Goal: Navigation & Orientation: Find specific page/section

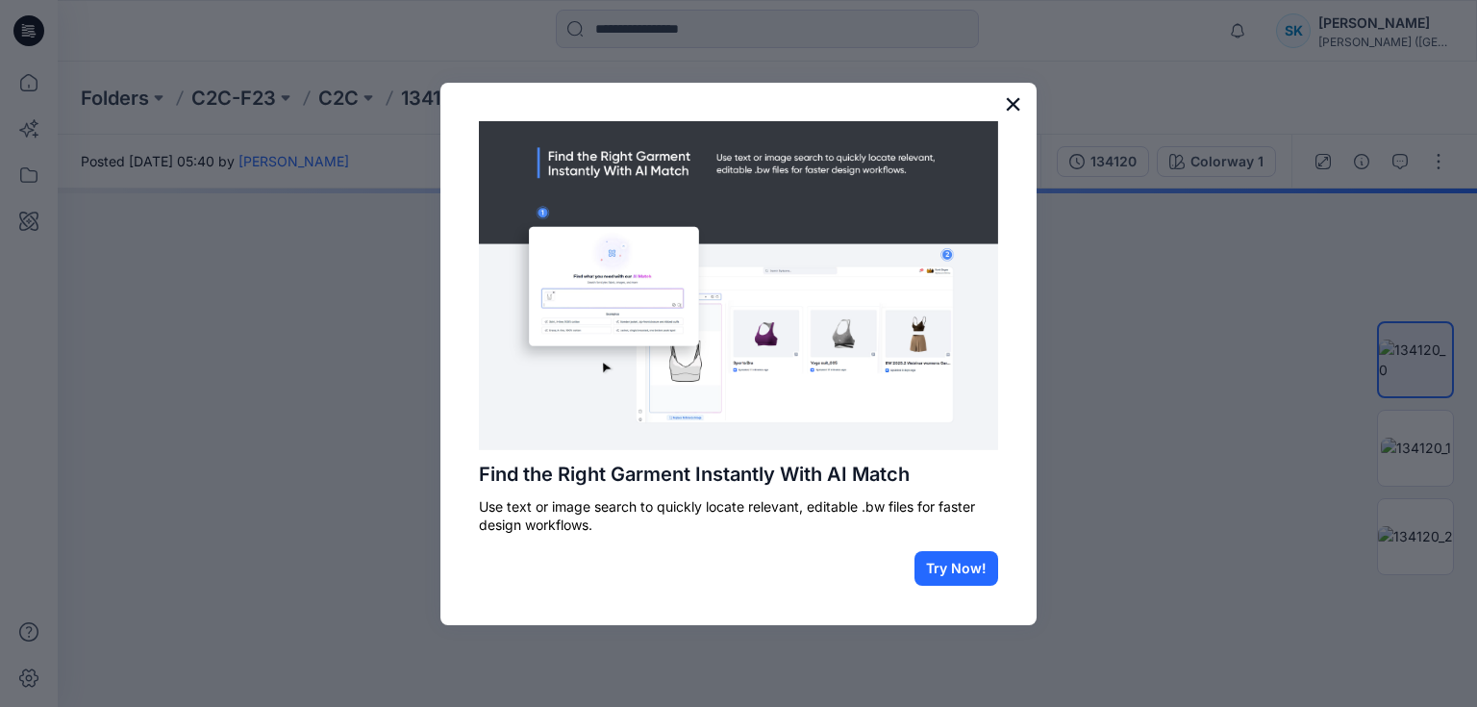
click at [1011, 102] on button "×" at bounding box center [1013, 103] width 18 height 31
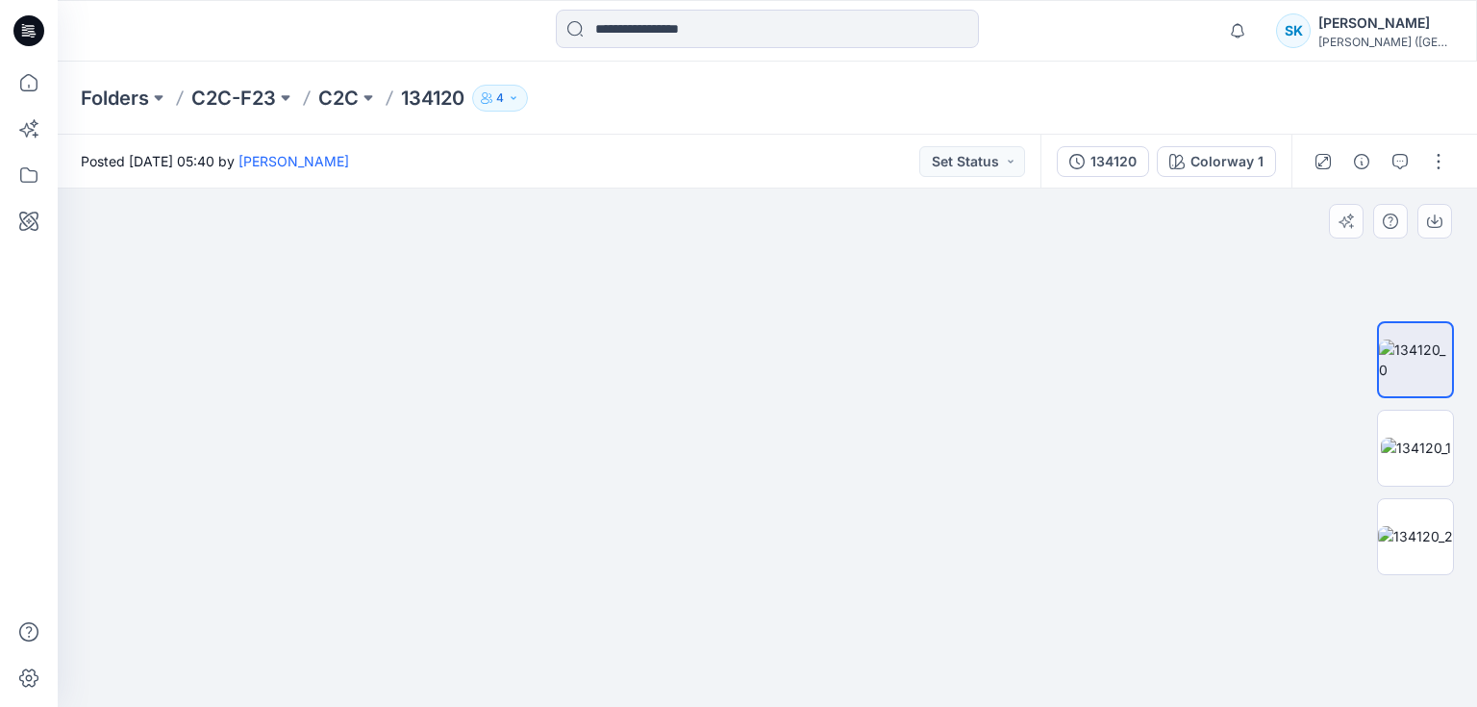
drag, startPoint x: 705, startPoint y: 320, endPoint x: 707, endPoint y: 673, distance: 352.8
drag, startPoint x: 700, startPoint y: 441, endPoint x: 698, endPoint y: 550, distance: 108.6
click at [698, 550] on img at bounding box center [748, 35] width 2726 height 1343
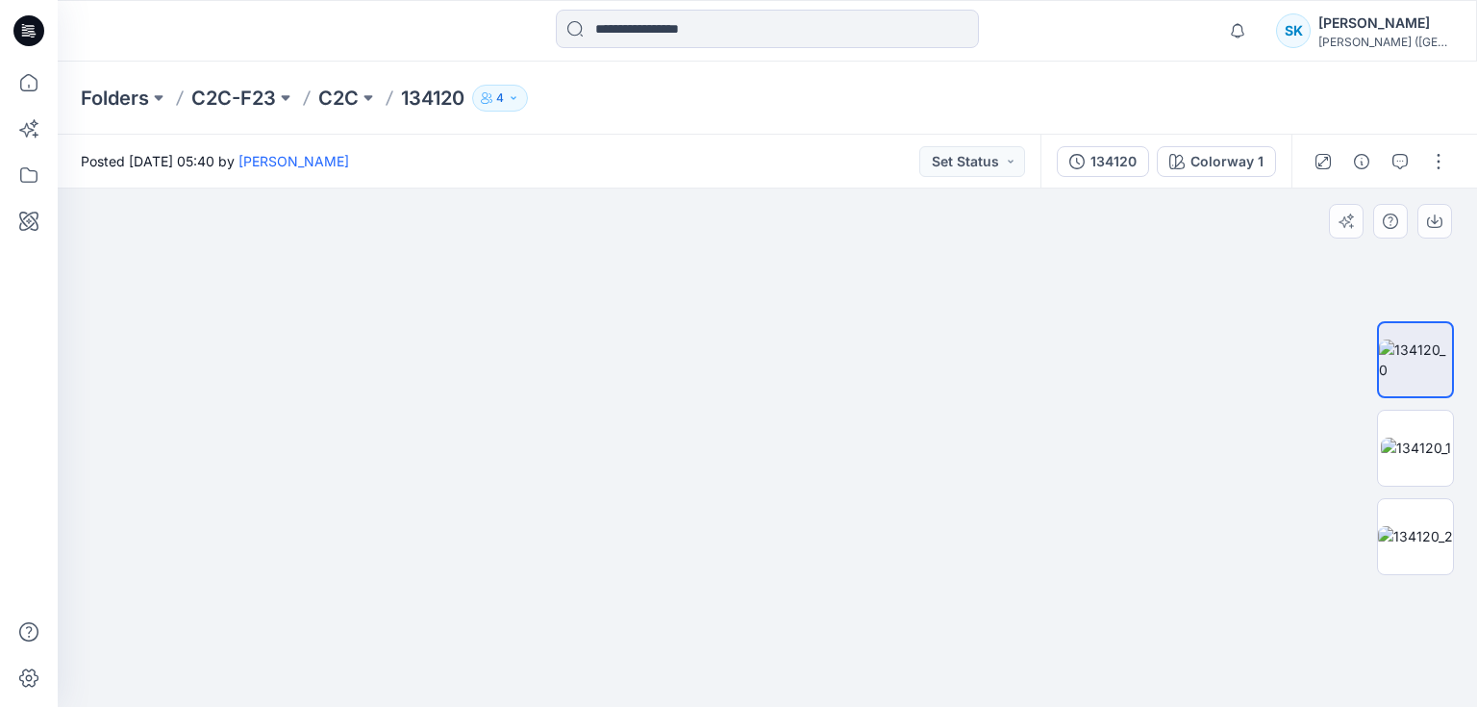
drag, startPoint x: 695, startPoint y: 434, endPoint x: 669, endPoint y: 607, distance: 174.0
click at [669, 607] on img at bounding box center [737, 71] width 2726 height 1271
drag, startPoint x: 657, startPoint y: 623, endPoint x: 683, endPoint y: 340, distance: 283.9
drag, startPoint x: 680, startPoint y: 481, endPoint x: 667, endPoint y: 243, distance: 237.8
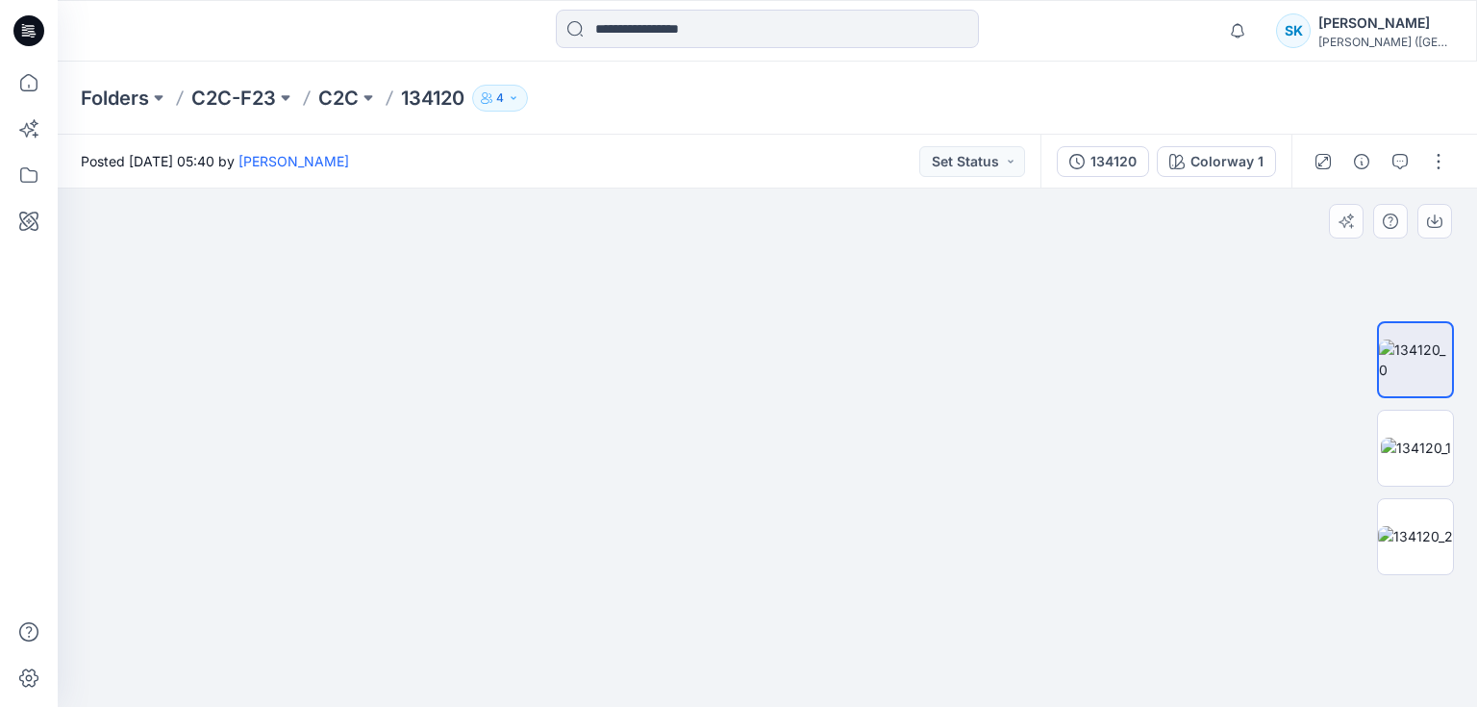
drag, startPoint x: 633, startPoint y: 502, endPoint x: 676, endPoint y: 308, distance: 198.7
drag, startPoint x: 619, startPoint y: 434, endPoint x: 727, endPoint y: 315, distance: 159.9
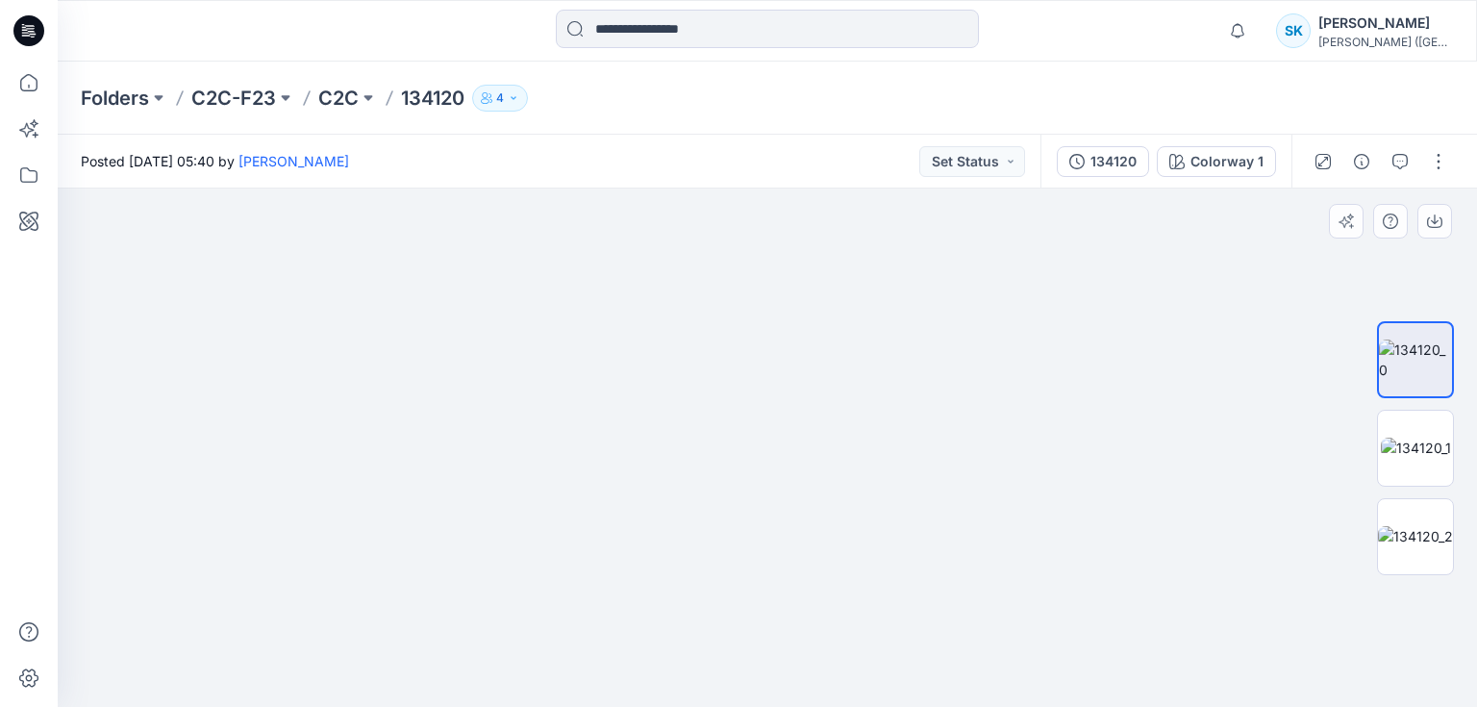
drag, startPoint x: 845, startPoint y: 388, endPoint x: 669, endPoint y: 626, distance: 295.5
drag, startPoint x: 807, startPoint y: 481, endPoint x: 1035, endPoint y: 601, distance: 258.4
click at [1420, 437] on img at bounding box center [1415, 447] width 70 height 20
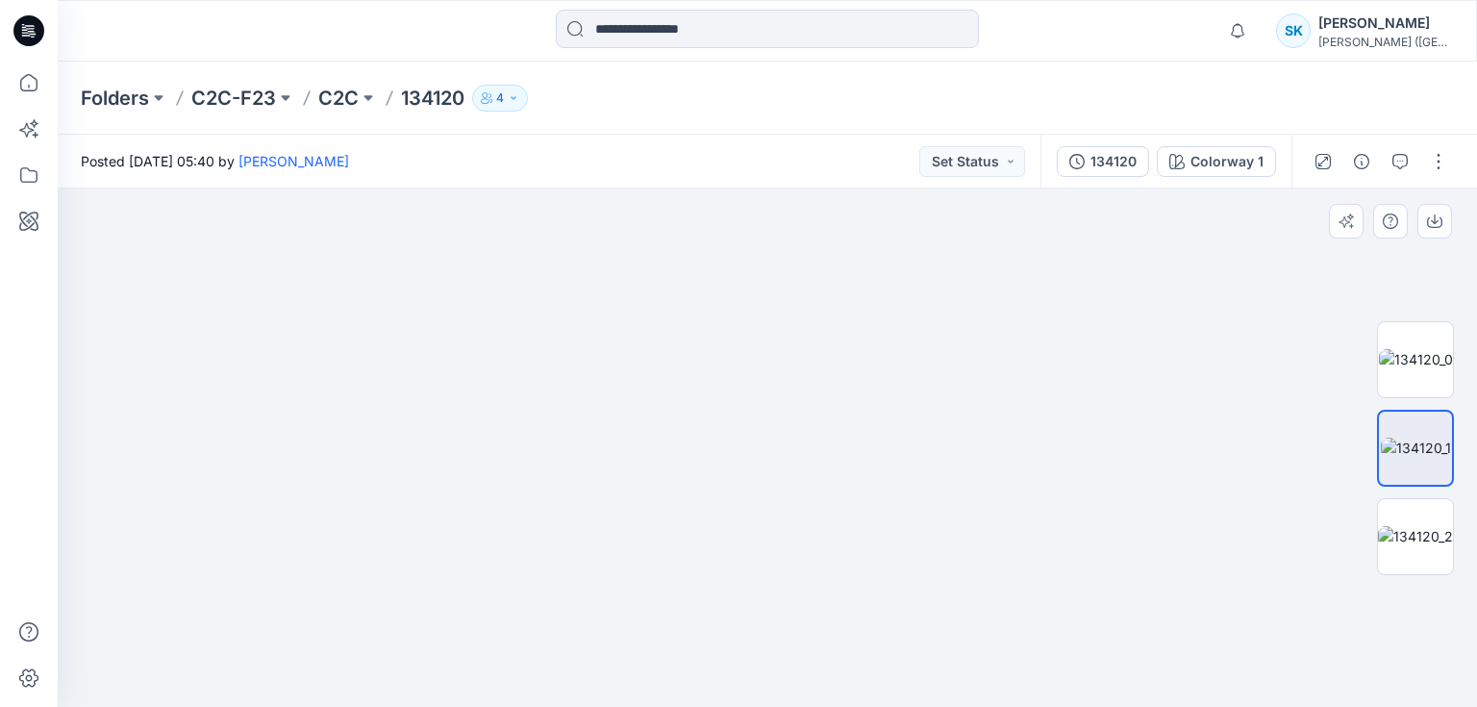
drag, startPoint x: 728, startPoint y: 300, endPoint x: 770, endPoint y: 438, distance: 144.7
drag, startPoint x: 797, startPoint y: 328, endPoint x: 793, endPoint y: 557, distance: 228.8
drag, startPoint x: 773, startPoint y: 335, endPoint x: 799, endPoint y: 596, distance: 261.8
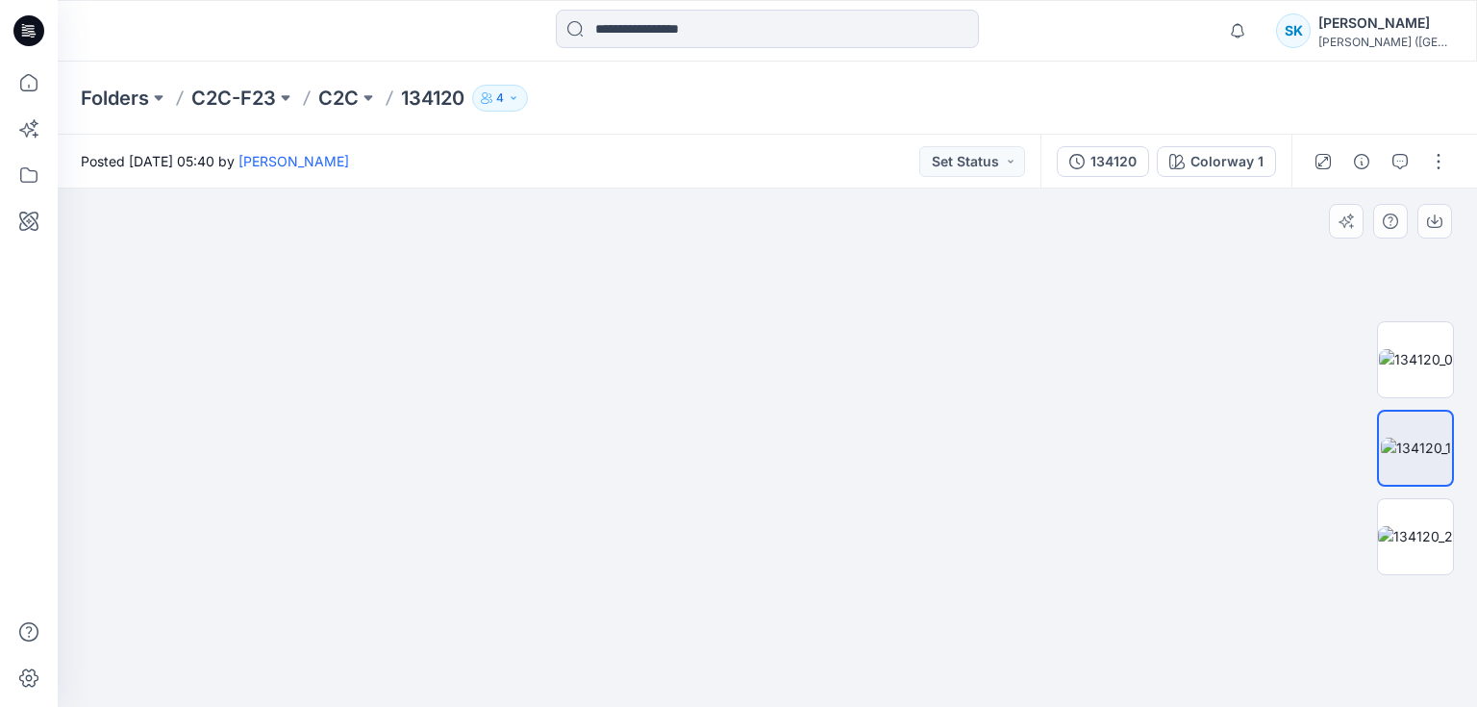
drag, startPoint x: 757, startPoint y: 297, endPoint x: 770, endPoint y: 628, distance: 331.0
click at [1418, 526] on img at bounding box center [1415, 536] width 75 height 20
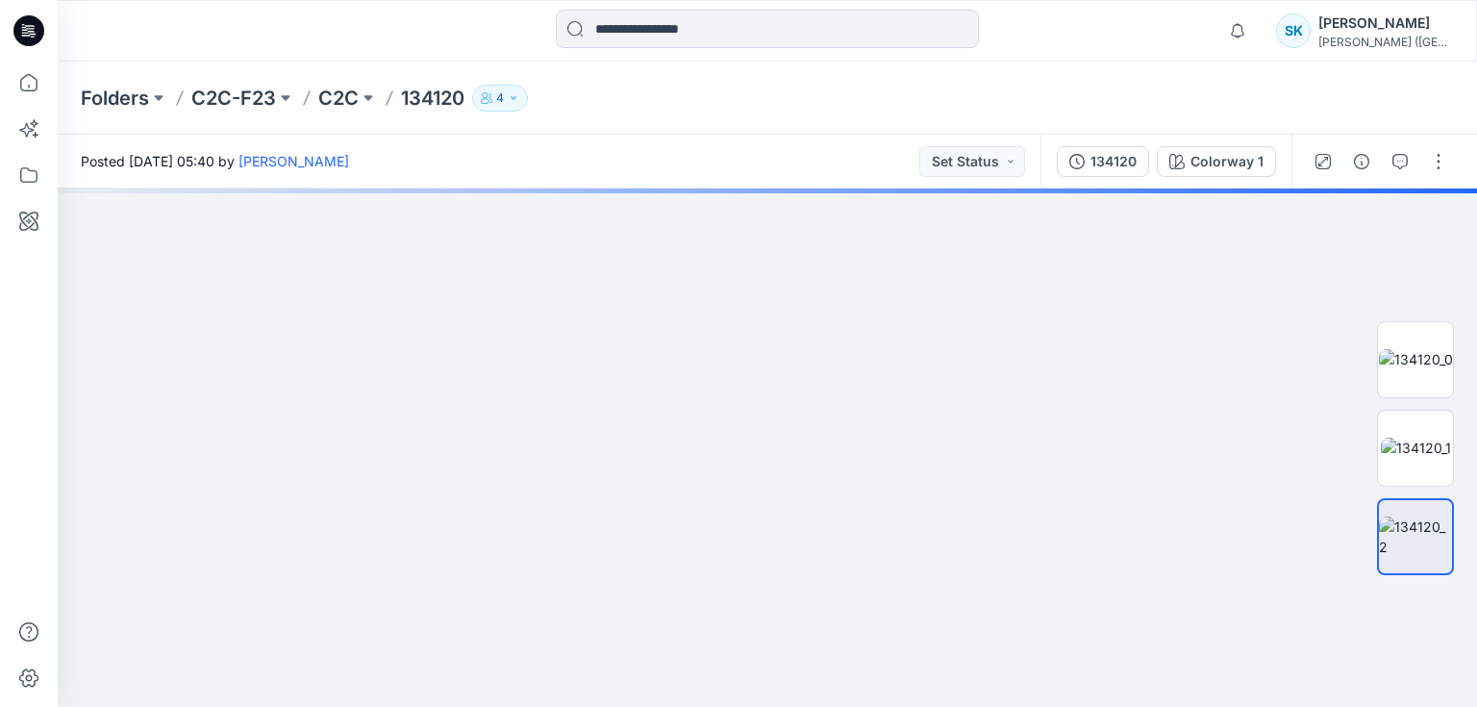
drag, startPoint x: 771, startPoint y: 258, endPoint x: 803, endPoint y: 736, distance: 479.8
click at [803, 706] on html "Notifications [PERSON_NAME] all as read View all notifications SK [PERSON_NAME]…" at bounding box center [738, 353] width 1477 height 707
drag, startPoint x: 771, startPoint y: 380, endPoint x: 797, endPoint y: 688, distance: 309.7
drag, startPoint x: 736, startPoint y: 311, endPoint x: 738, endPoint y: 534, distance: 222.1
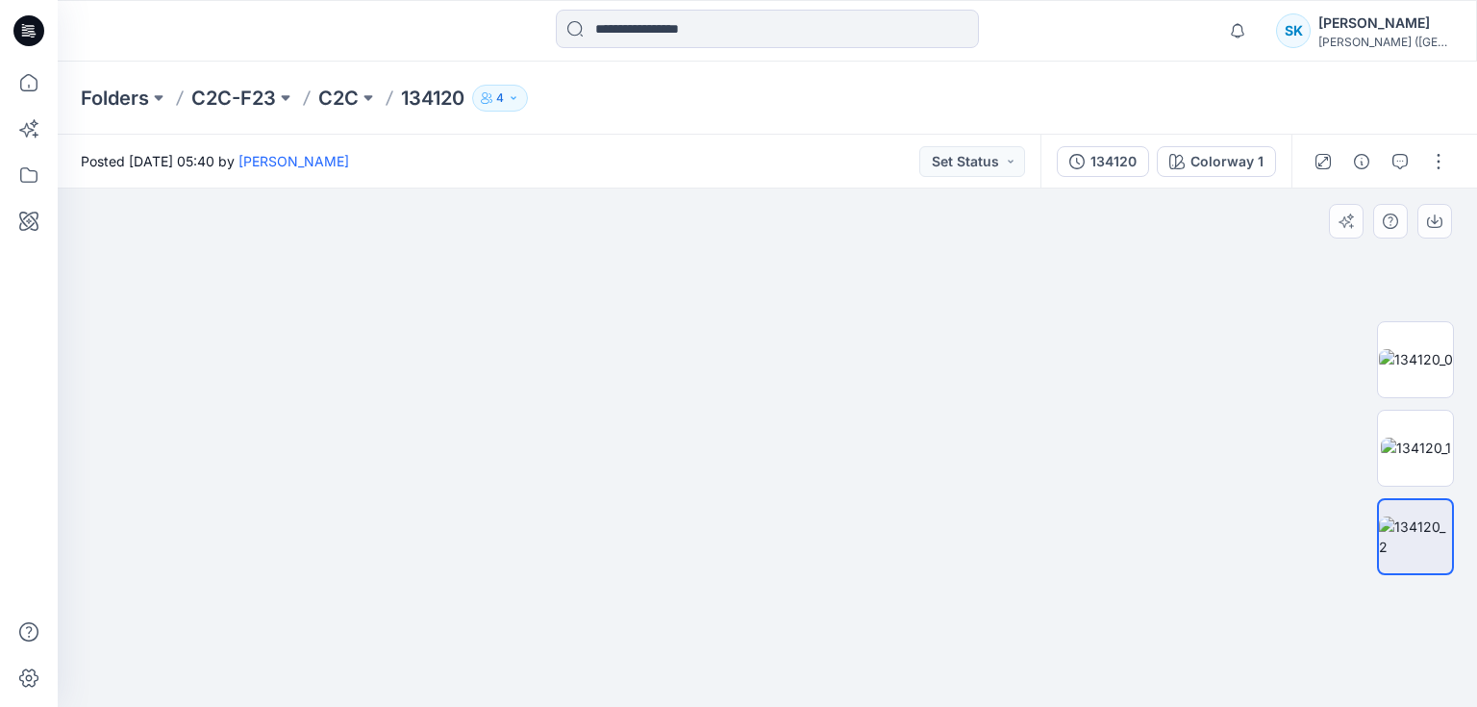
drag, startPoint x: 752, startPoint y: 406, endPoint x: 677, endPoint y: 538, distance: 152.4
drag, startPoint x: 660, startPoint y: 547, endPoint x: 504, endPoint y: 246, distance: 339.2
click at [495, 238] on img at bounding box center [745, 37] width 3400 height 1340
drag, startPoint x: 875, startPoint y: 568, endPoint x: 596, endPoint y: 244, distance: 427.4
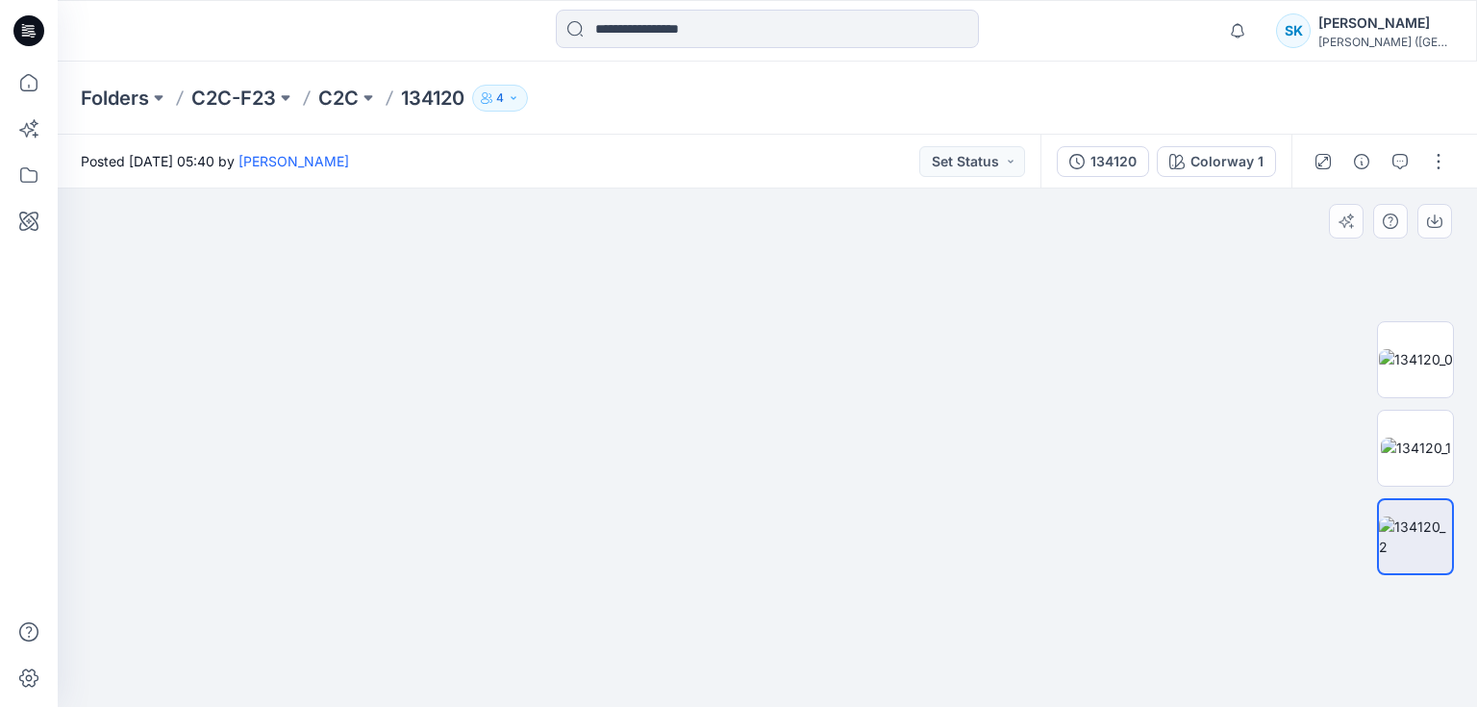
drag, startPoint x: 821, startPoint y: 577, endPoint x: 711, endPoint y: 221, distance: 372.2
click at [692, 170] on div "Posted [DATE] 05:40 by [PERSON_NAME] Set Status 134120 Colorway 1 Colorway 1 Lo…" at bounding box center [767, 421] width 1419 height 572
drag, startPoint x: 342, startPoint y: 415, endPoint x: 1004, endPoint y: 307, distance: 670.2
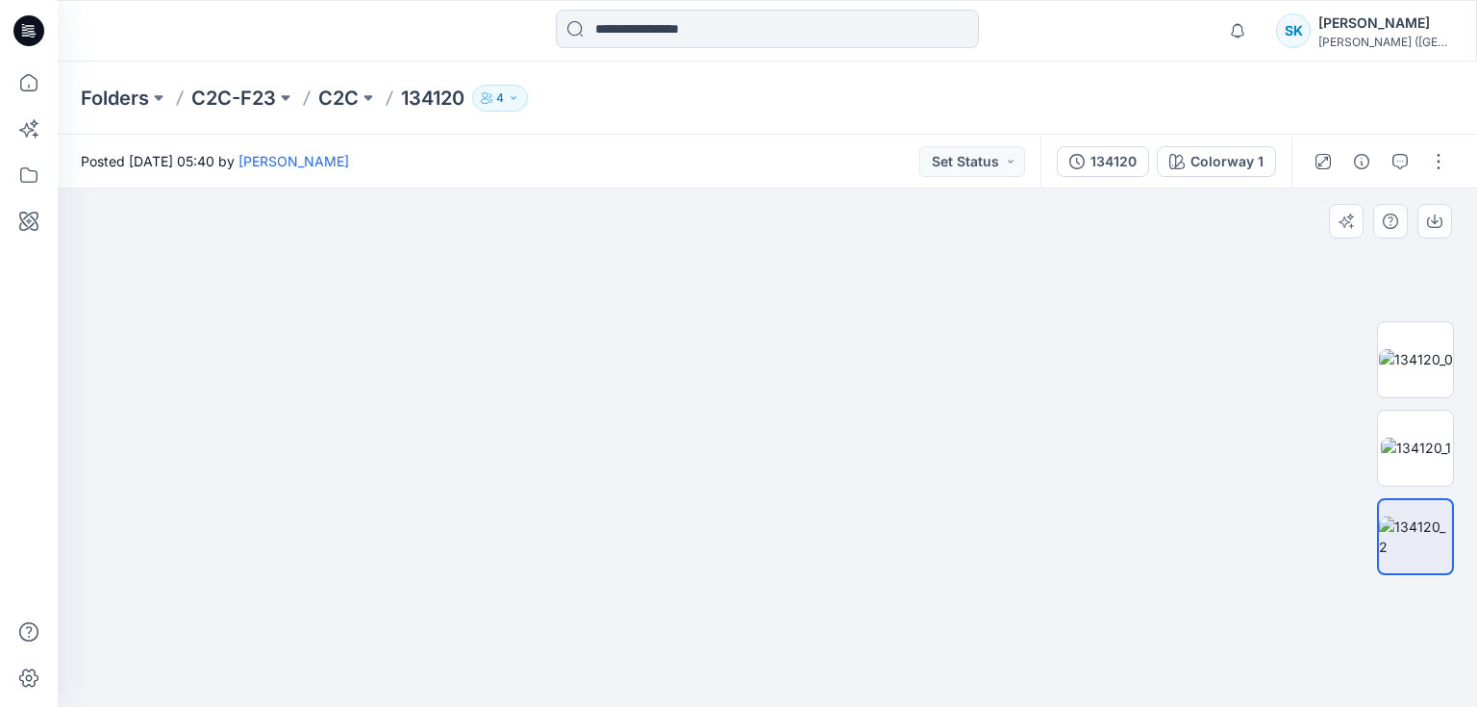
drag, startPoint x: 553, startPoint y: 404, endPoint x: 973, endPoint y: 363, distance: 422.0
drag, startPoint x: 406, startPoint y: 383, endPoint x: 606, endPoint y: 408, distance: 201.5
drag, startPoint x: 698, startPoint y: 325, endPoint x: 504, endPoint y: 599, distance: 335.8
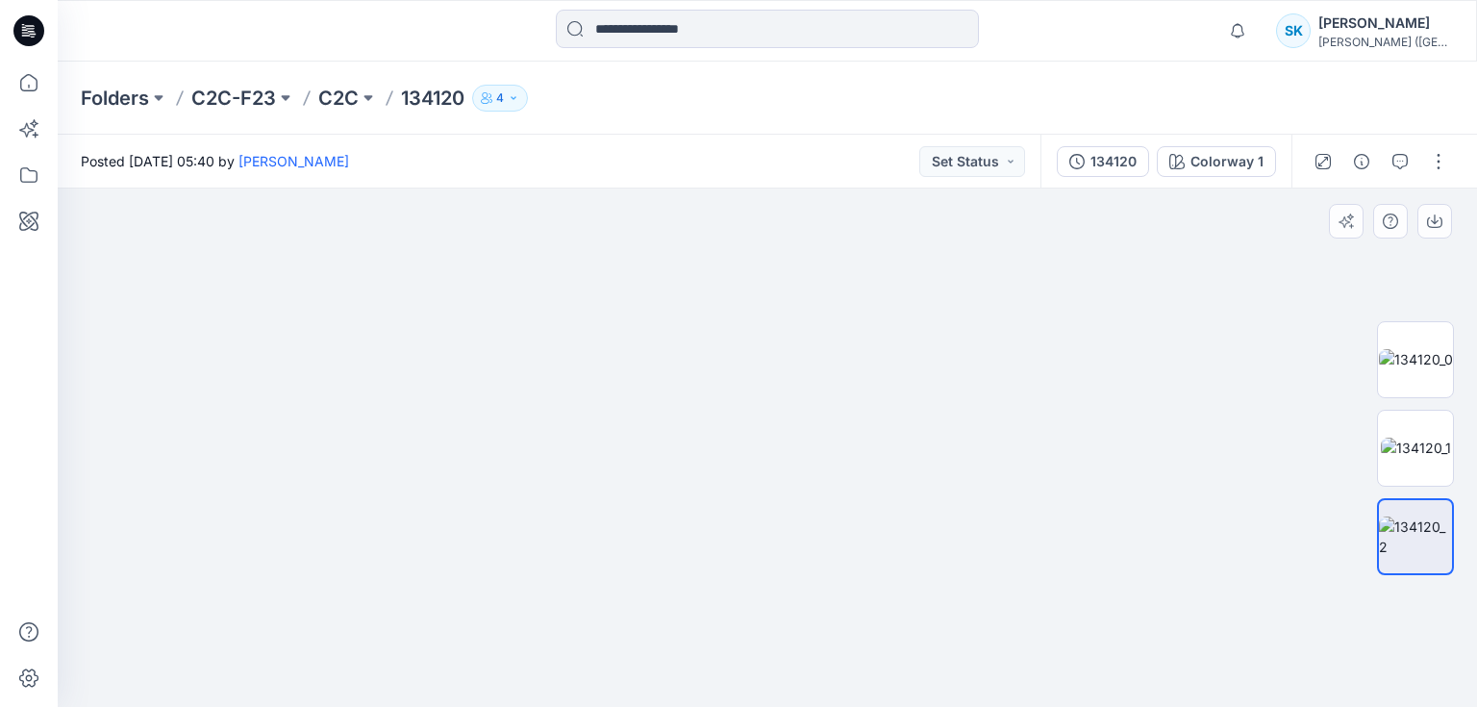
click at [338, 94] on p "C2C" at bounding box center [338, 98] width 40 height 27
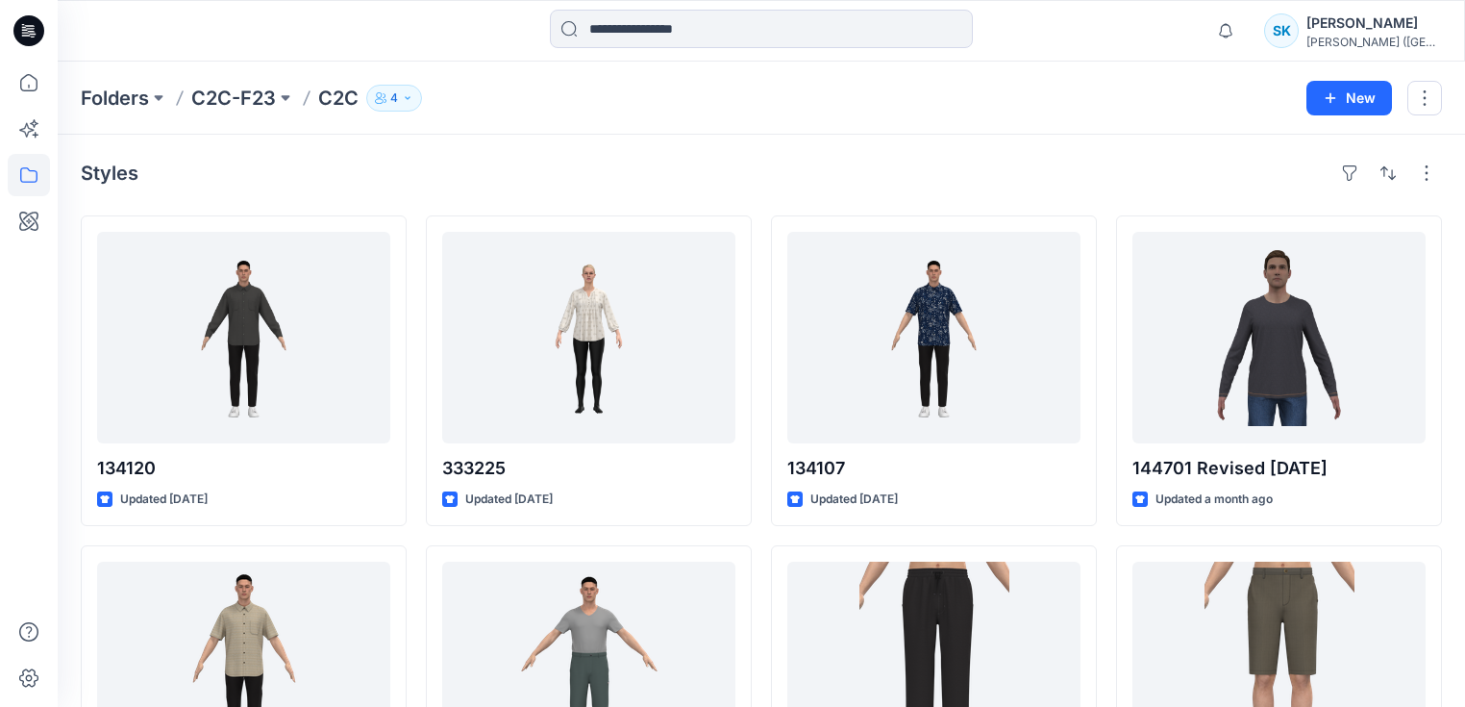
click at [579, 123] on div "Folders C2C-F23 C2C 4 New" at bounding box center [761, 98] width 1407 height 73
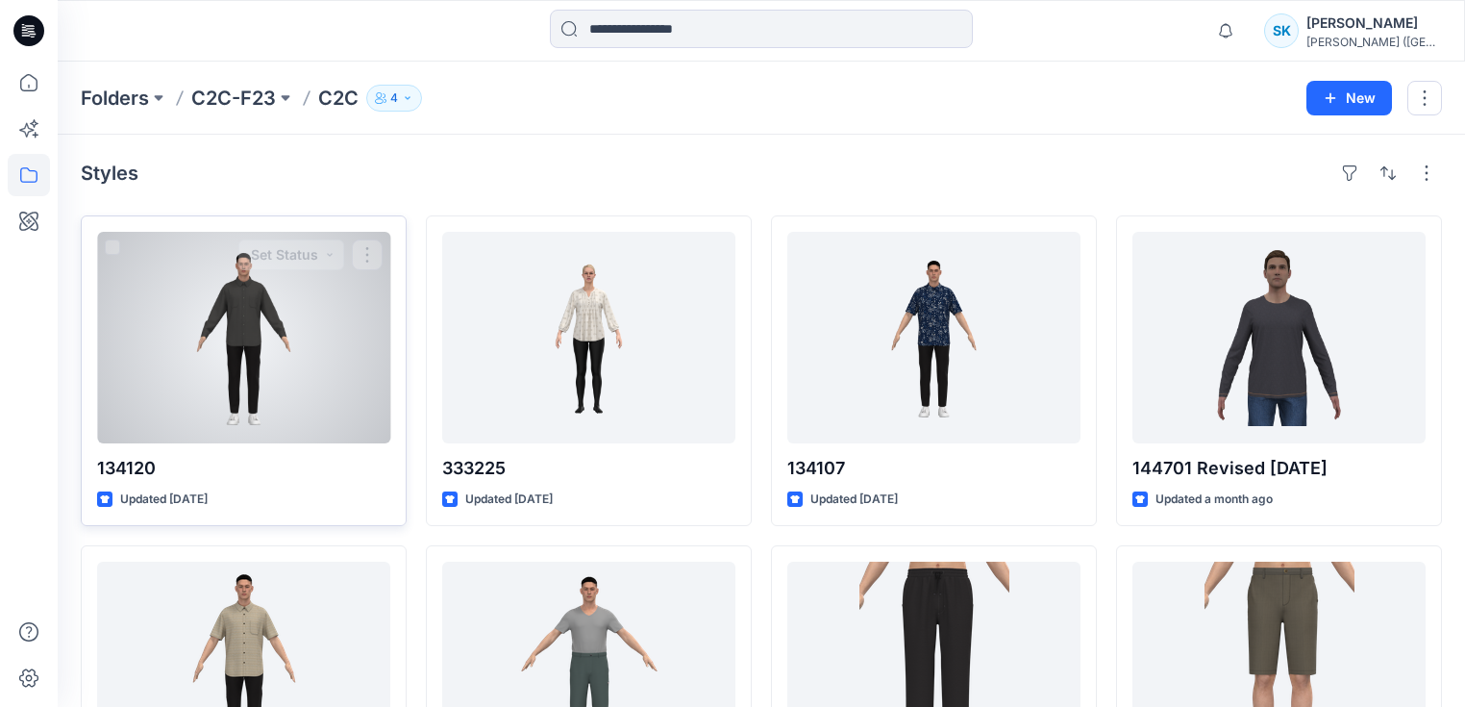
click at [231, 276] on div at bounding box center [243, 337] width 293 height 211
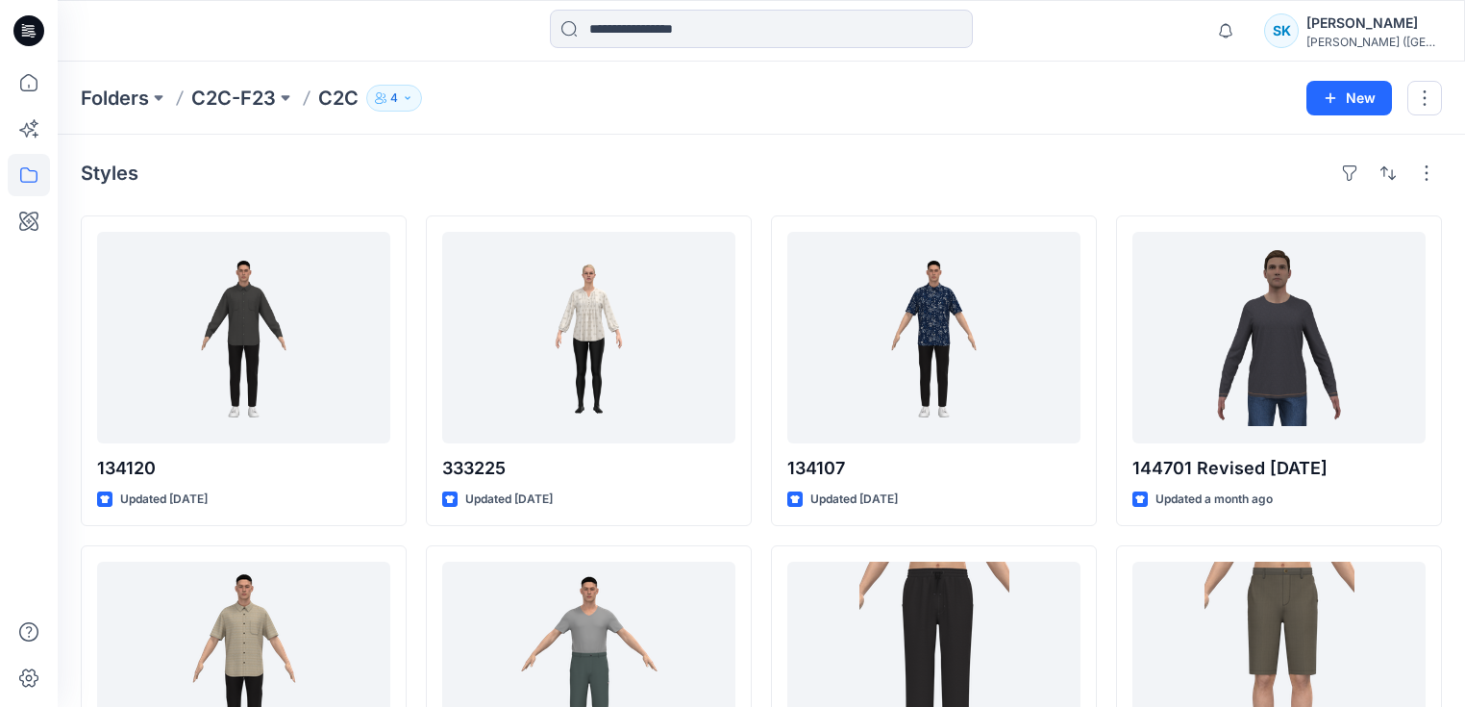
click at [475, 79] on div "Folders C2C-F23 C2C 4 New" at bounding box center [761, 98] width 1407 height 73
